Goal: Task Accomplishment & Management: Use online tool/utility

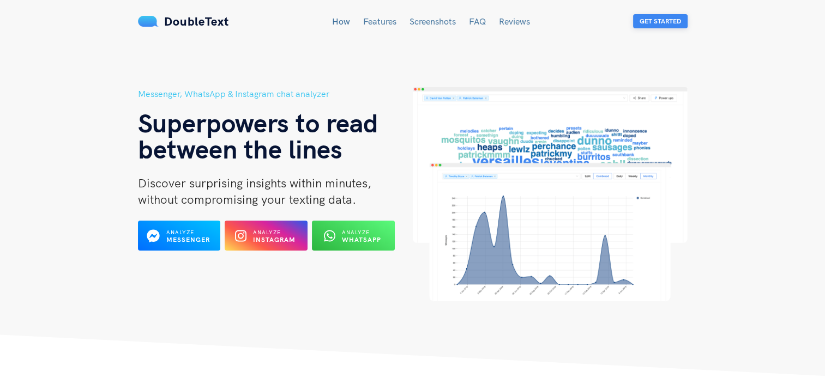
click at [666, 21] on button "Get Started" at bounding box center [660, 21] width 55 height 14
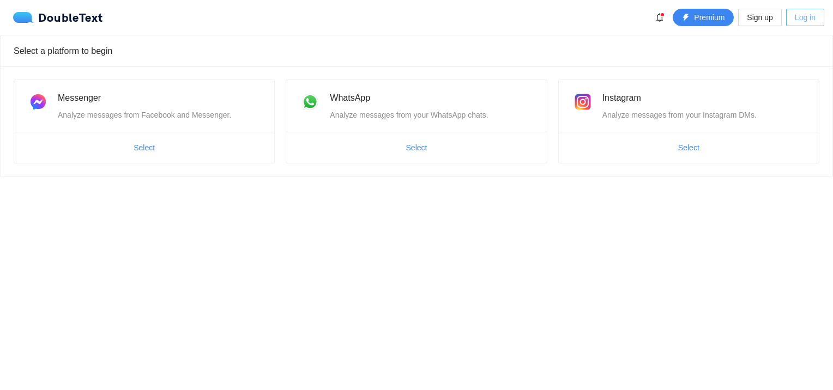
click at [803, 18] on span "Log in" at bounding box center [805, 17] width 21 height 12
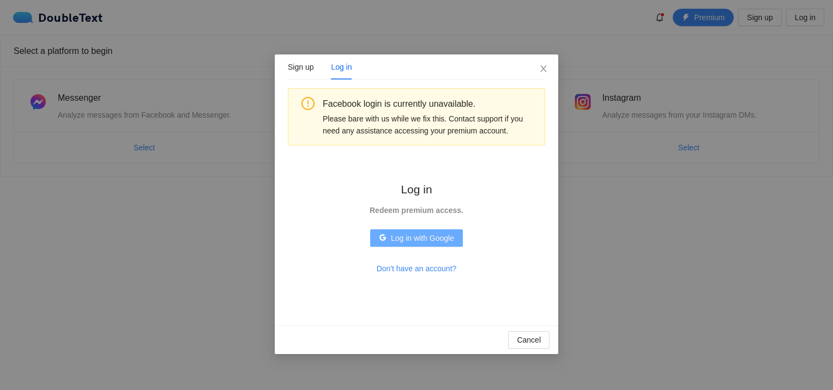
click at [395, 236] on span "Log in with Google" at bounding box center [422, 238] width 63 height 12
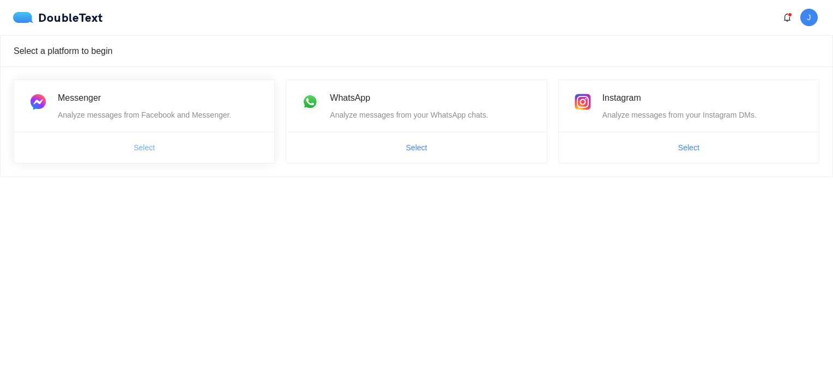
click at [144, 149] on span "Select" at bounding box center [144, 148] width 21 height 12
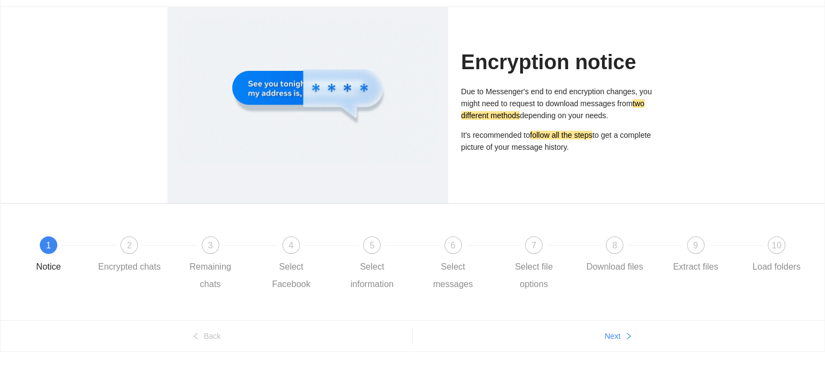
scroll to position [67, 0]
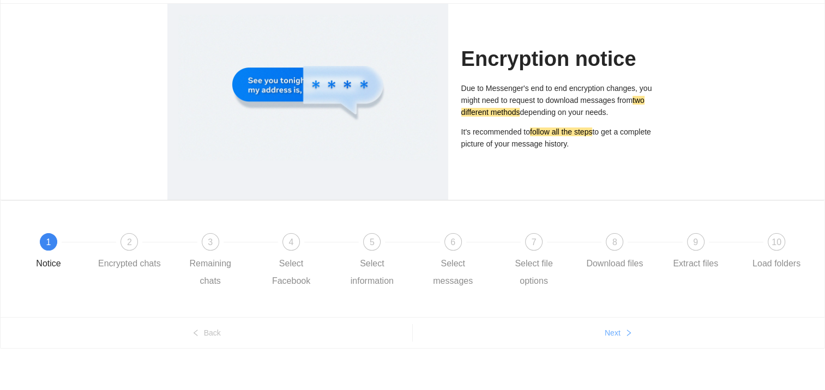
click at [630, 327] on button "Next" at bounding box center [619, 332] width 412 height 17
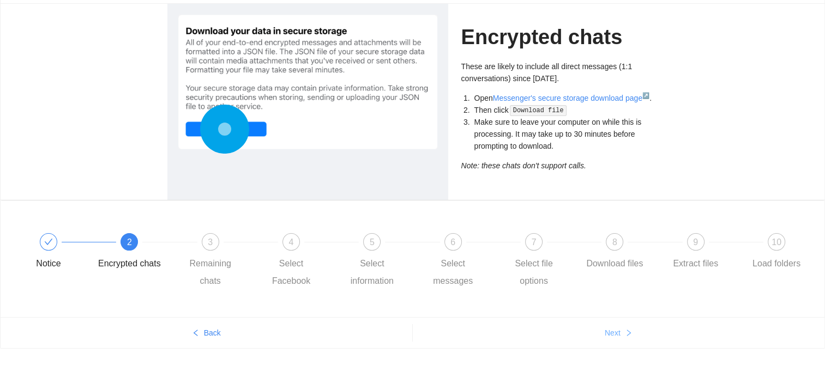
click at [608, 328] on span "Next" at bounding box center [613, 333] width 16 height 12
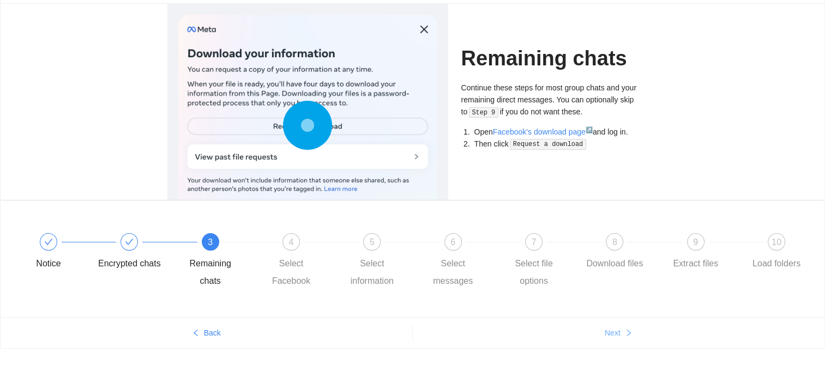
click at [608, 328] on span "Next" at bounding box center [613, 333] width 16 height 12
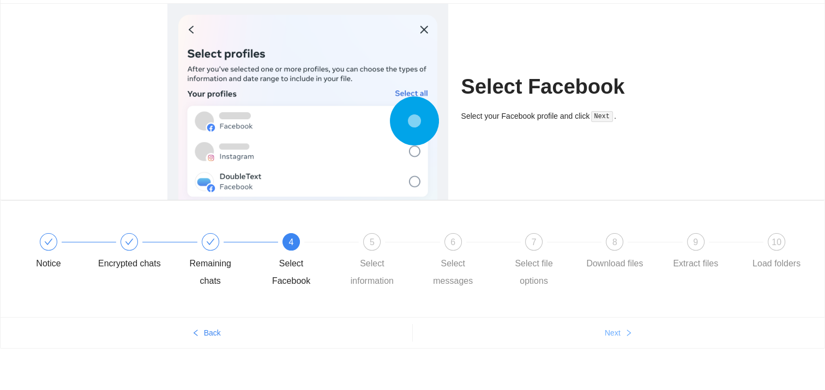
click at [608, 328] on span "Next" at bounding box center [613, 333] width 16 height 12
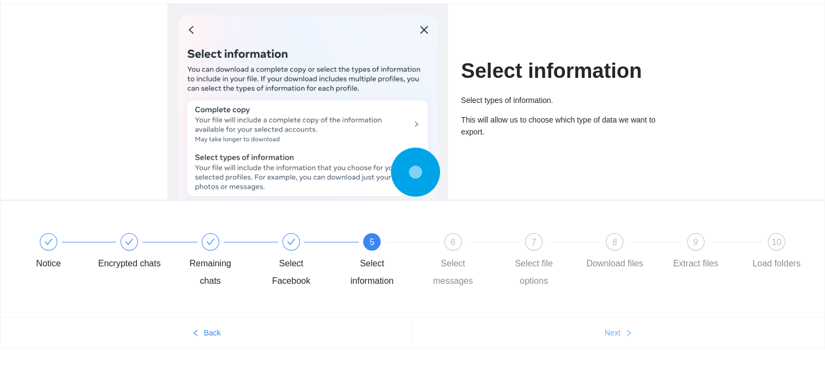
click at [609, 340] on button "Next" at bounding box center [619, 332] width 412 height 17
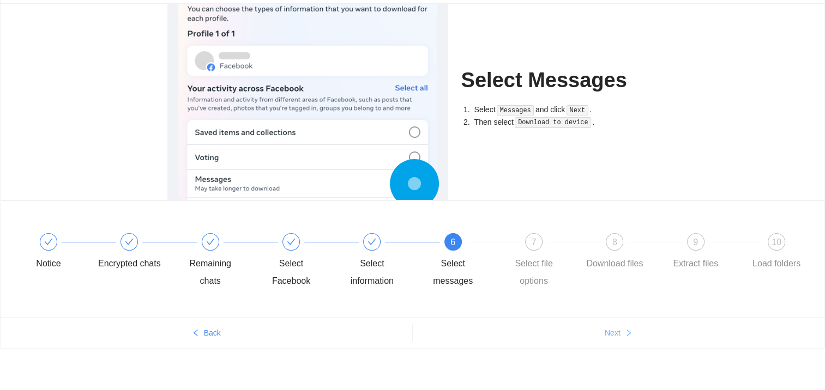
click at [609, 340] on button "Next" at bounding box center [619, 332] width 412 height 17
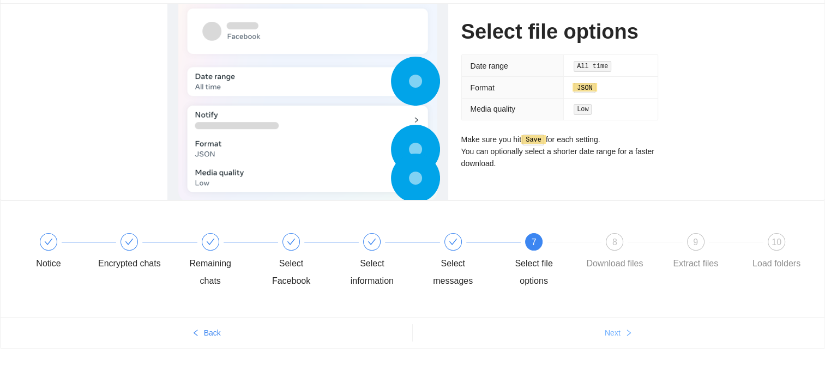
click at [609, 340] on button "Next" at bounding box center [619, 332] width 412 height 17
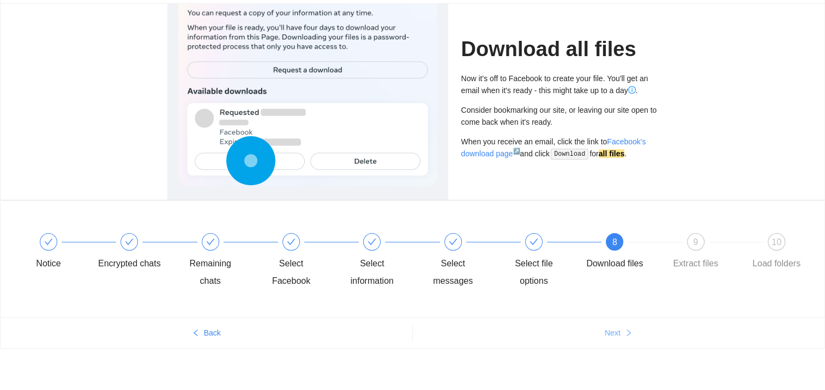
click at [609, 340] on button "Next" at bounding box center [619, 332] width 412 height 17
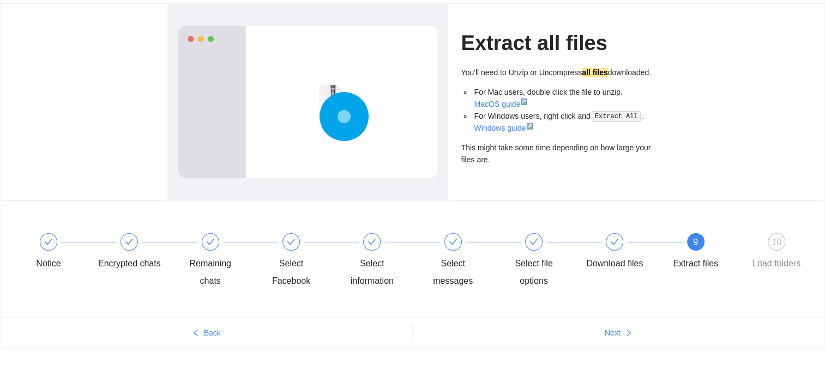
click at [131, 22] on div "Extract all files You'll need to Unzip or Uncompress all files downloaded. For …" at bounding box center [413, 102] width 824 height 196
click at [607, 334] on span "Next" at bounding box center [613, 333] width 16 height 12
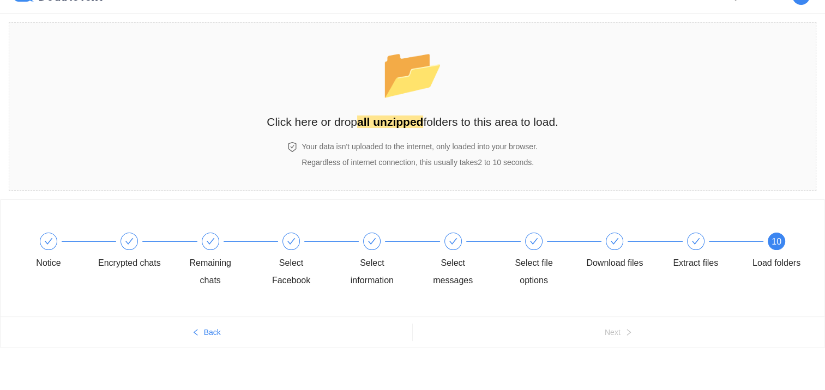
scroll to position [21, 0]
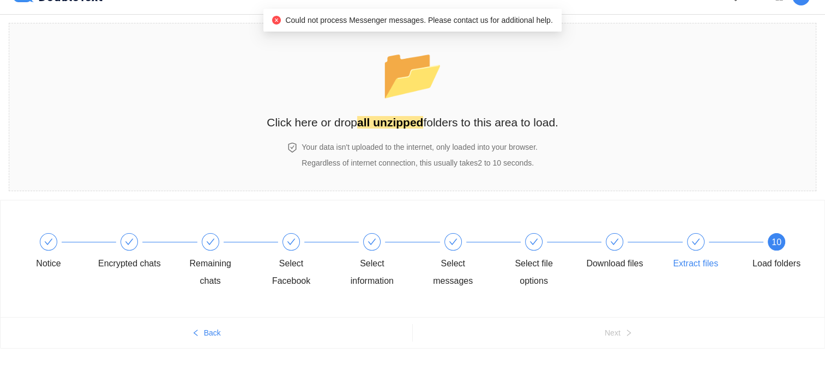
click at [697, 248] on div at bounding box center [695, 241] width 17 height 17
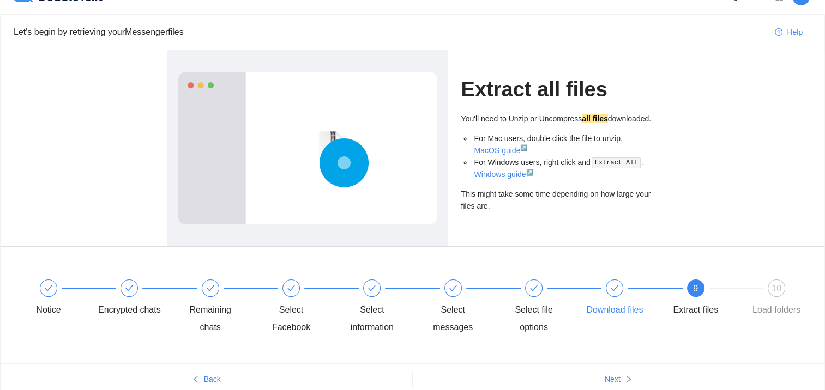
click at [605, 287] on div "Download files" at bounding box center [623, 299] width 81 height 39
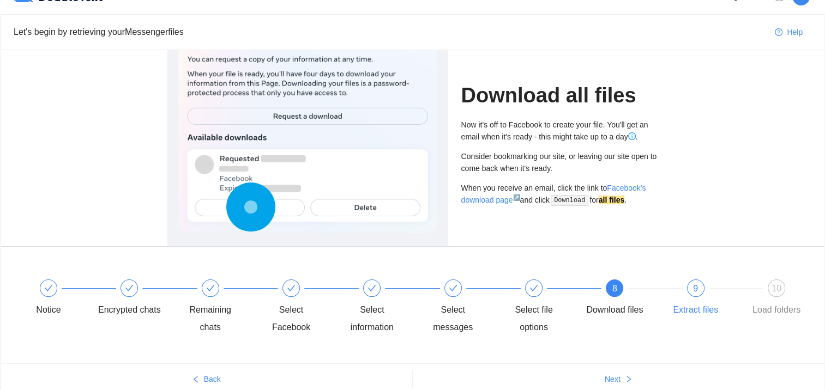
click at [698, 292] on div "9" at bounding box center [695, 288] width 17 height 17
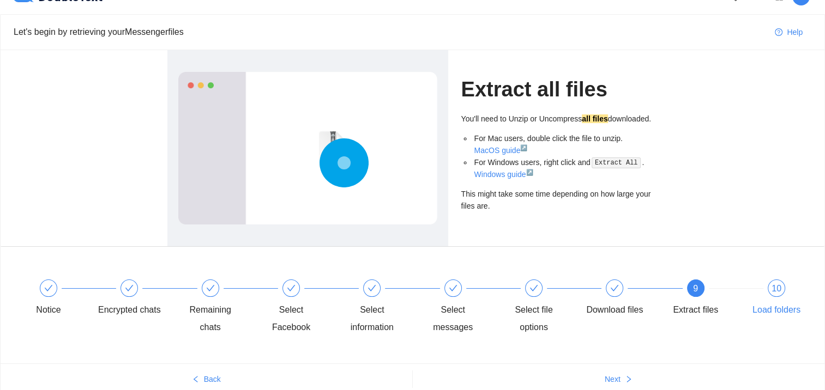
click at [774, 292] on span "10" at bounding box center [776, 288] width 10 height 9
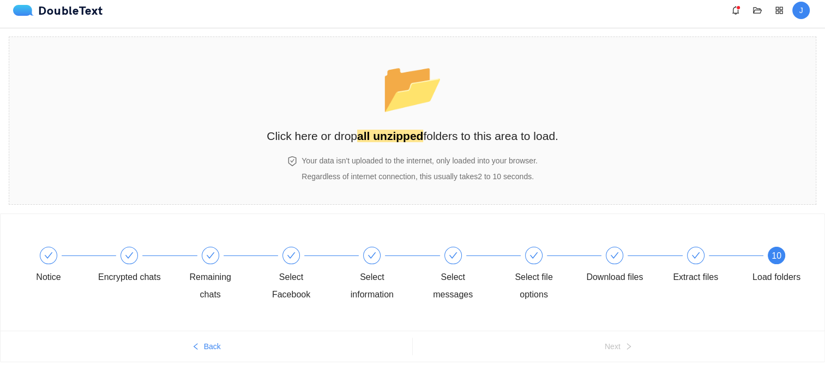
scroll to position [0, 0]
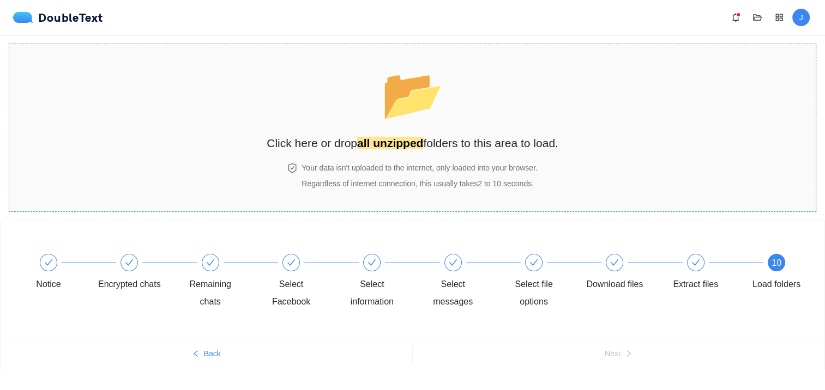
click at [413, 182] on span "Regardless of internet connection, this usually takes 2 to 10 seconds ." at bounding box center [417, 183] width 232 height 9
click at [371, 172] on h4 "Your data isn't uploaded to the internet, only loaded into your browser." at bounding box center [419, 168] width 236 height 12
click at [780, 21] on icon "appstore" at bounding box center [779, 17] width 9 height 9
click at [779, 21] on icon "appstore" at bounding box center [778, 17] width 7 height 7
click at [757, 15] on icon "folder-open" at bounding box center [757, 17] width 9 height 9
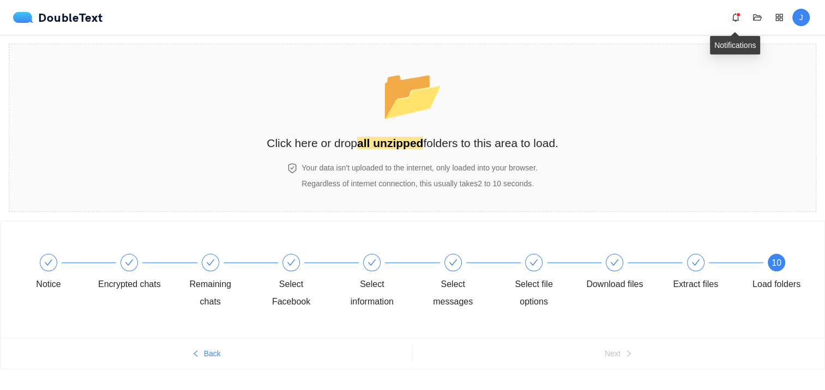
click at [731, 22] on button "button" at bounding box center [735, 17] width 17 height 17
click at [787, 94] on section "📂 Click here or drop all unzipped folders to this area to load. Your data isn't…" at bounding box center [412, 128] width 807 height 168
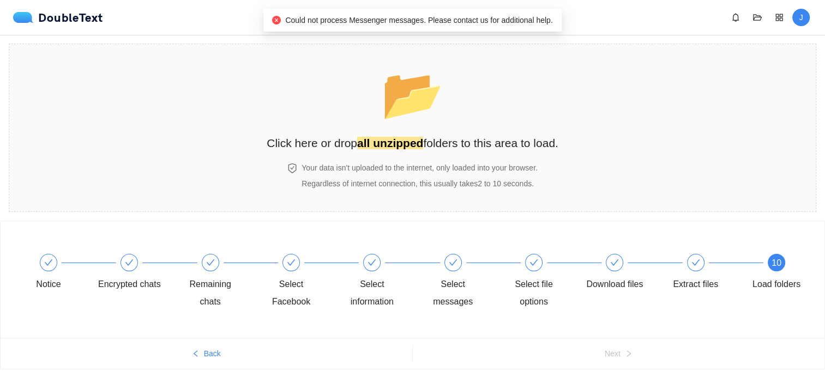
click at [426, 13] on div "Could not process Messenger messages. Please contact us for additional help." at bounding box center [412, 20] width 298 height 23
click at [432, 21] on span "Could not process Messenger messages. Please contact us for additional help." at bounding box center [418, 20] width 267 height 9
click at [278, 20] on icon "close-circle" at bounding box center [276, 20] width 9 height 9
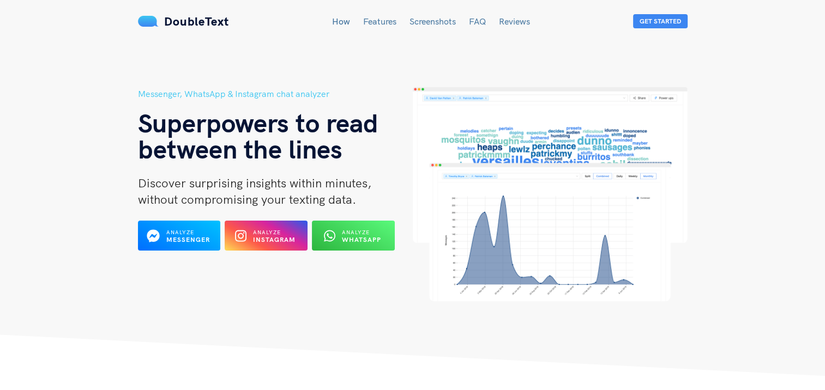
click at [344, 24] on link "How" at bounding box center [341, 21] width 18 height 11
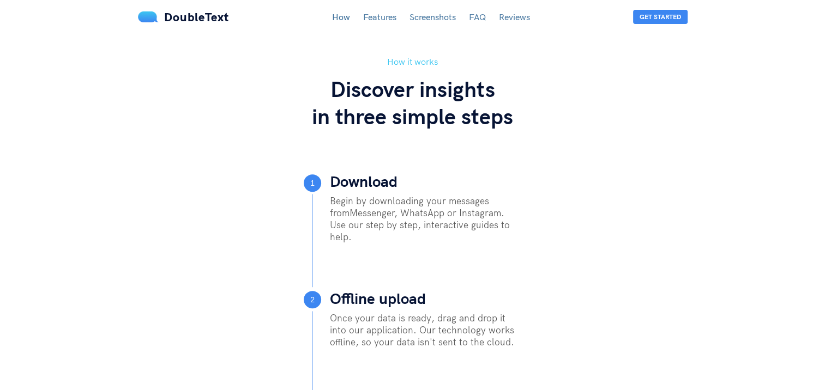
scroll to position [322, 0]
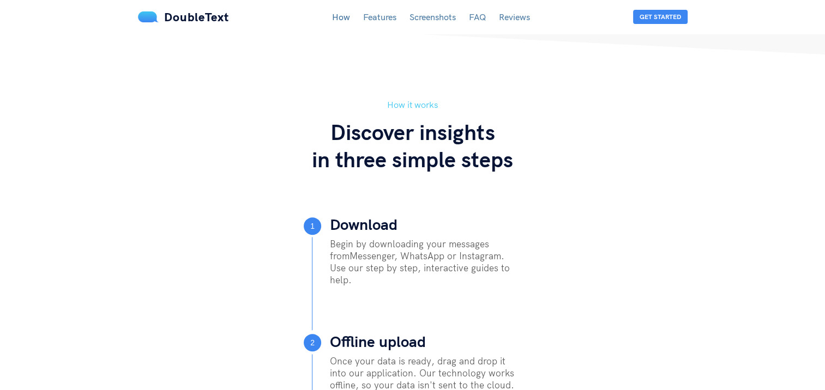
click at [471, 17] on link "FAQ" at bounding box center [477, 16] width 17 height 11
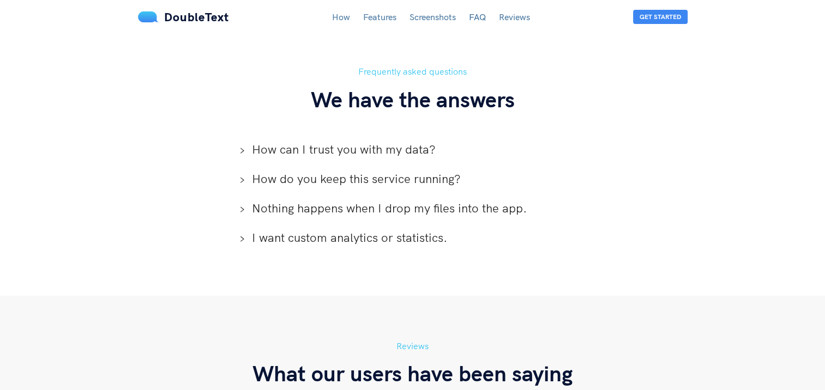
scroll to position [2411, 0]
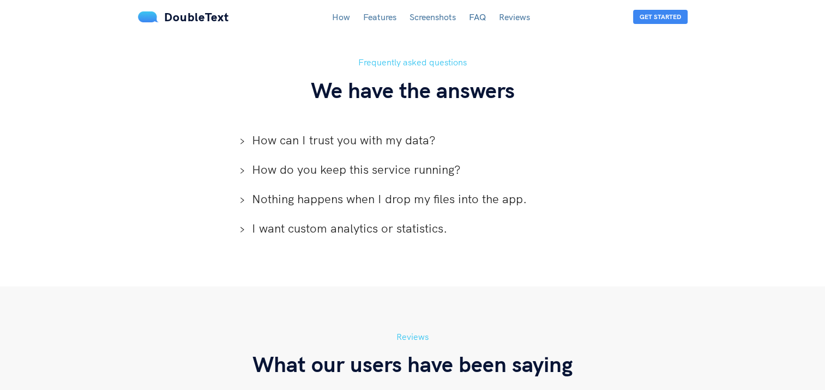
click at [243, 197] on icon "right" at bounding box center [242, 200] width 7 height 7
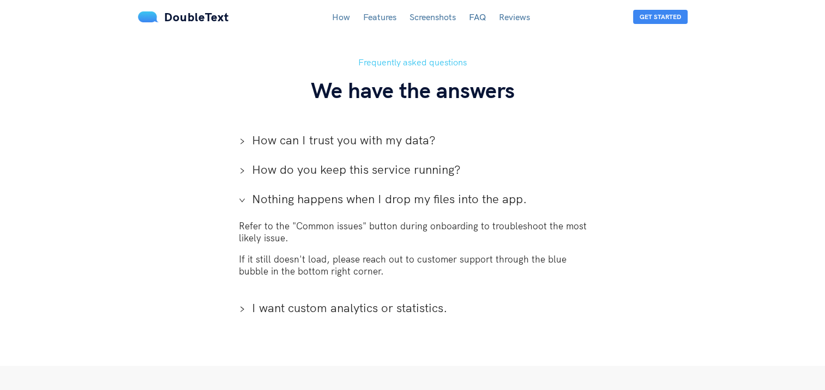
click at [342, 220] on p "Refer to the "Common issues" button during onboarding to troubleshoot the most …" at bounding box center [413, 232] width 348 height 24
click at [262, 254] on p "If it still doesn't load, please reach out to customer support through the blue…" at bounding box center [413, 266] width 348 height 24
drag, startPoint x: 262, startPoint y: 250, endPoint x: 341, endPoint y: 255, distance: 79.2
click at [341, 255] on p "If it still doesn't load, please reach out to customer support through the blue…" at bounding box center [413, 266] width 348 height 24
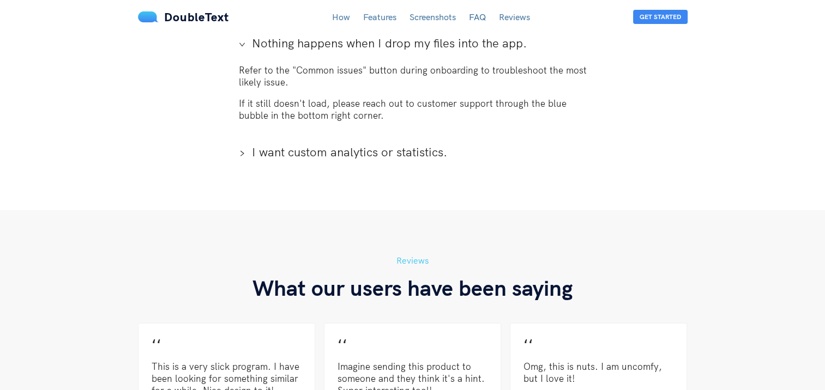
scroll to position [2574, 0]
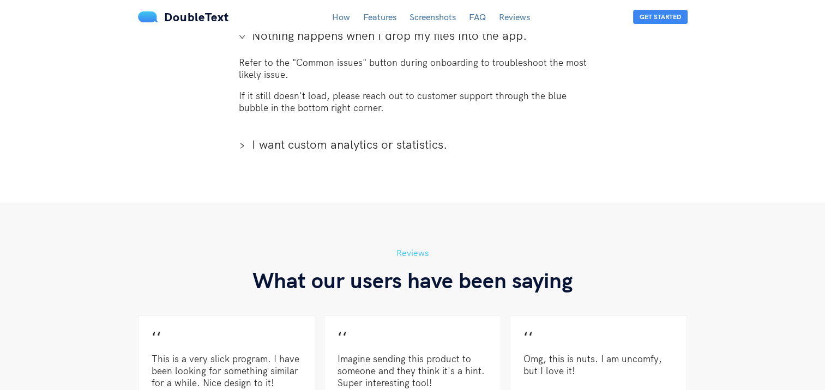
click at [301, 136] on span "I want custom analytics or statistics." at bounding box center [419, 144] width 335 height 16
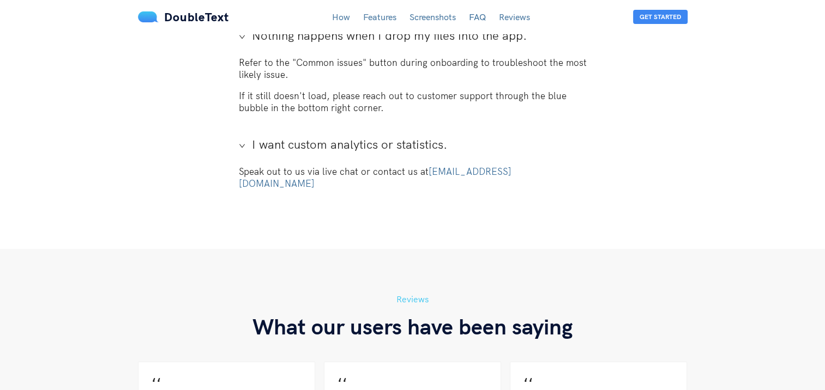
click at [462, 166] on link "contact@doubletext.me" at bounding box center [375, 177] width 273 height 23
drag, startPoint x: 536, startPoint y: 162, endPoint x: 425, endPoint y: 163, distance: 110.7
click at [425, 166] on p "Speak out to us via live chat or contact us at contact@doubletext.me" at bounding box center [413, 178] width 348 height 24
copy link "contact@doubletext.me"
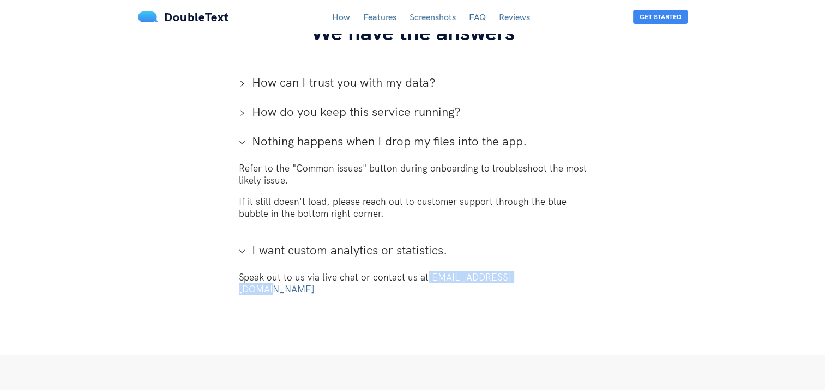
scroll to position [2465, 0]
